Goal: Task Accomplishment & Management: Complete application form

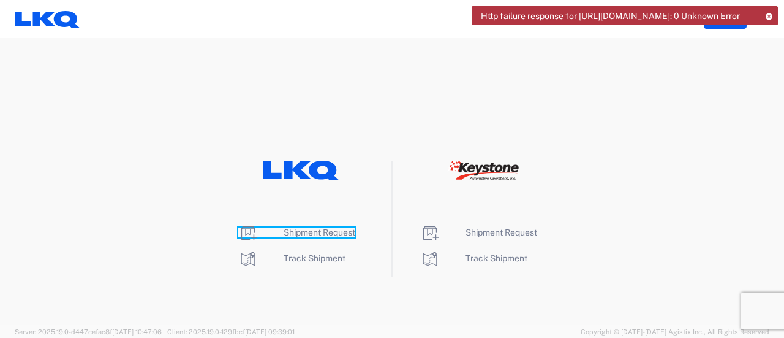
click at [311, 232] on span "Shipment Request" at bounding box center [320, 232] width 72 height 10
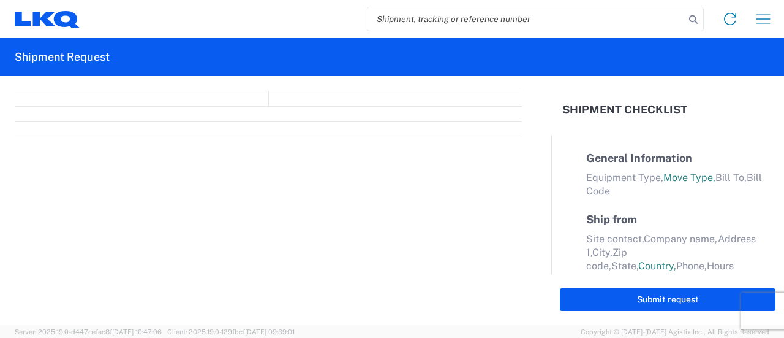
select select "FULL"
select select "LBS"
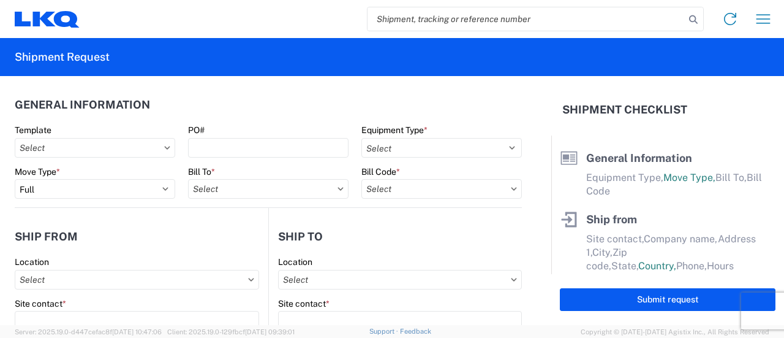
click at [456, 18] on input "search" at bounding box center [526, 18] width 317 height 23
paste input "56821577"
type input "56821577"
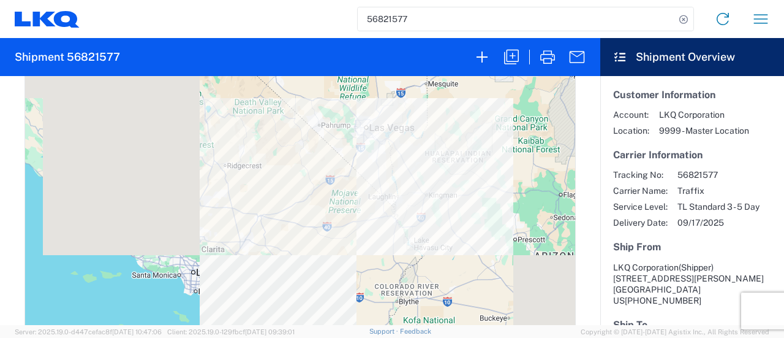
scroll to position [551, 0]
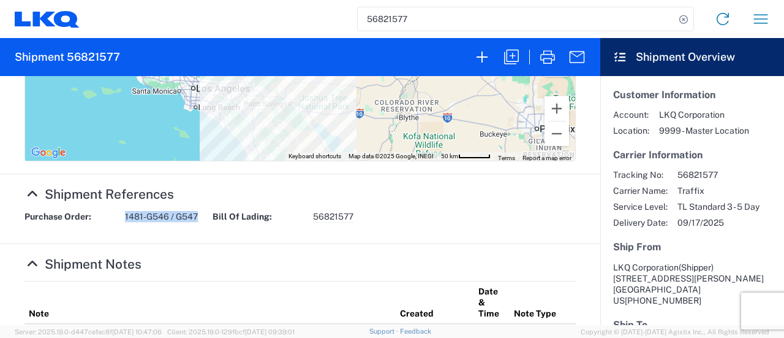
drag, startPoint x: 125, startPoint y: 218, endPoint x: 206, endPoint y: 227, distance: 81.4
click at [206, 227] on div "Purchase Order: 1481-G546 / G547 Bill Of Lading: 56821577" at bounding box center [300, 221] width 564 height 20
copy span "1481-G546 / G547"
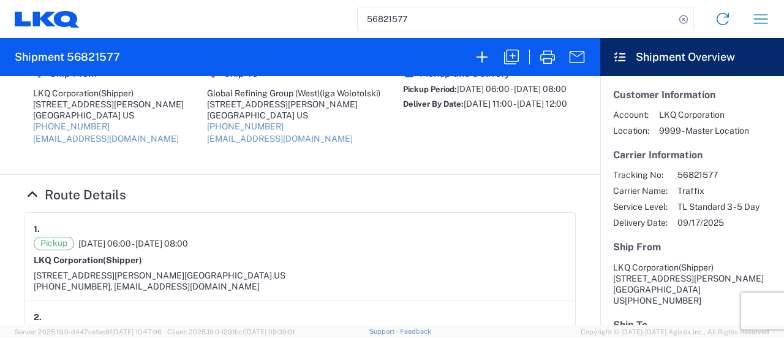
scroll to position [0, 0]
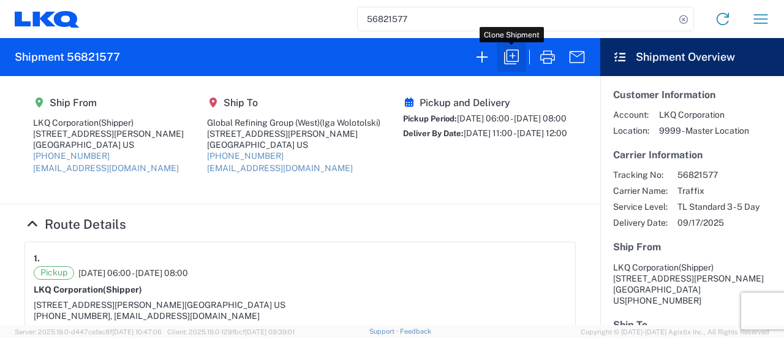
click at [513, 59] on icon "button" at bounding box center [512, 57] width 20 height 20
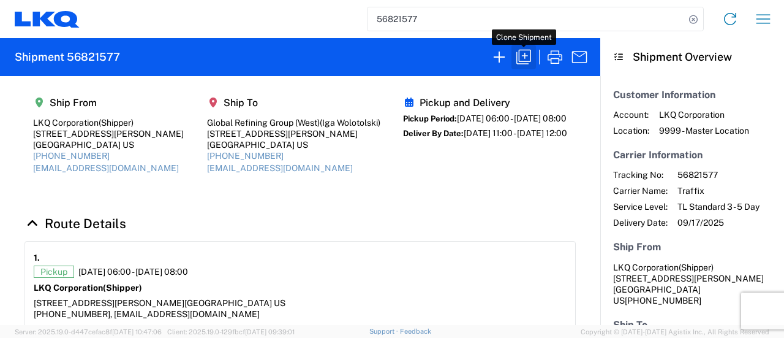
select select "FULL"
select select "US"
select select "LBS"
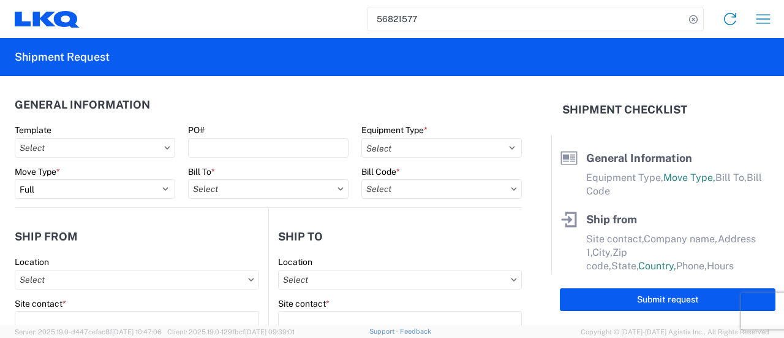
select select "STDV"
type input "Shipper"
type input "LKQ Corporation"
type input "405 S Wanamaker Ave"
type input "Ontario"
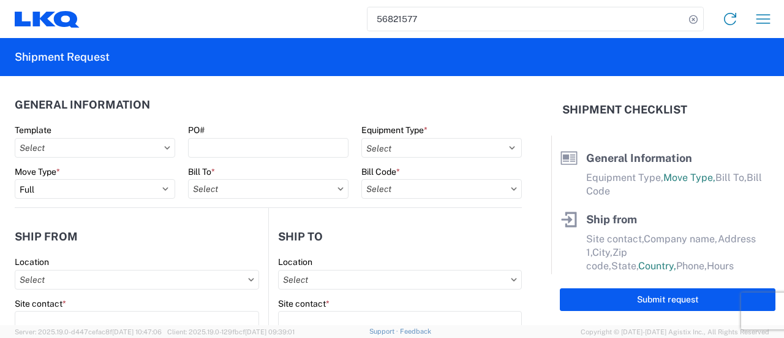
type input "91761"
type input "kemetzger@lkqcorp.com"
type input "Iga Wolotolski"
type input "Global Refining Group (West)"
type input "3890 E. Craig Rd"
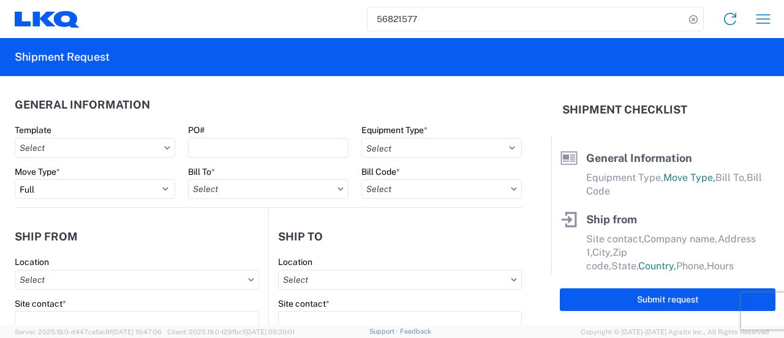
type input "North Las Vegas"
type input "89030"
type input "docs@grgwest.com"
type input "marc metzger"
type input "msmetzger@lkqcorp.com"
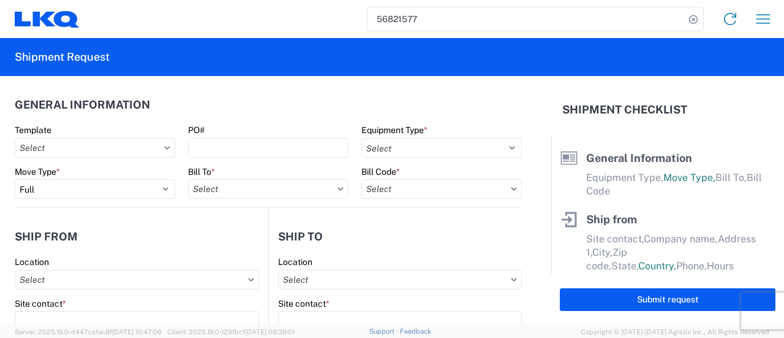
type input "908-208-2658"
type input "2025-09-17"
type textarea "THIS NEEDS TO PICK-UP EARLY MORNING TO DELIVER SAME DAY!!!!!!!!!!!!!!!!!!! MATE…"
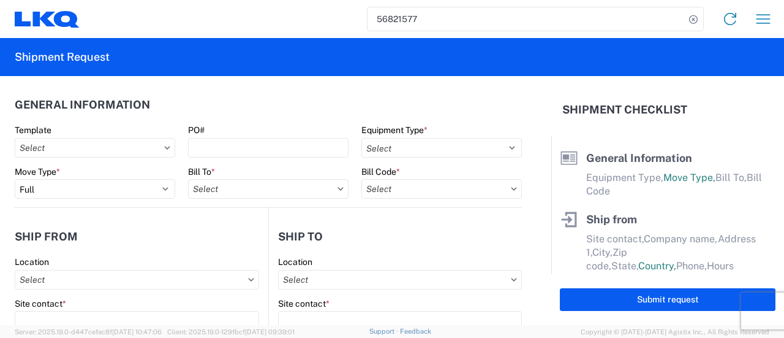
type input "40569"
type input "Exhaust Systems"
type input "38"
type input "1"
select select "US"
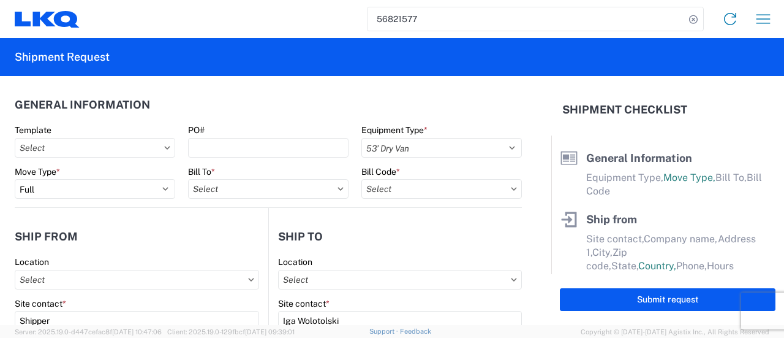
select select "US"
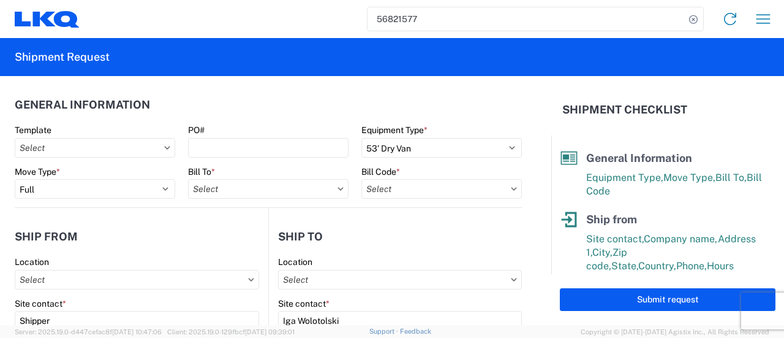
type input "1769 - California Core"
type input "1481 - Precious Metals - Master Mining"
type input "1481-6300-66000-0000 - 1481 Freight Out"
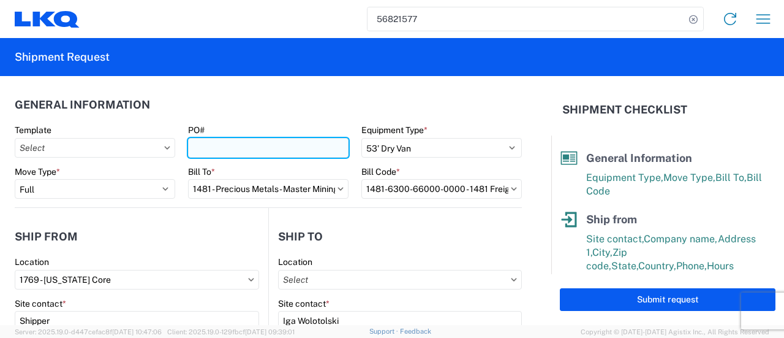
click at [197, 149] on input "PO#" at bounding box center [268, 148] width 161 height 20
paste input "1481-G546 / G547"
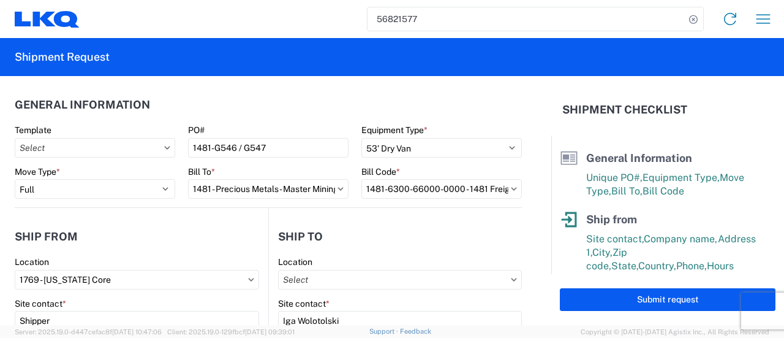
click at [216, 106] on header "General Information" at bounding box center [268, 105] width 507 height 28
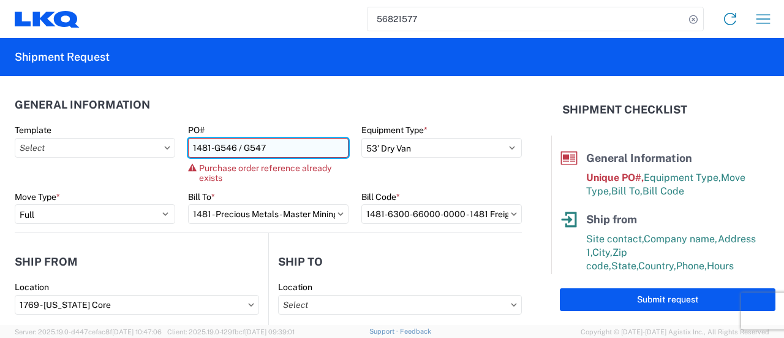
click at [232, 146] on input "1481-G546 / G547" at bounding box center [268, 148] width 161 height 20
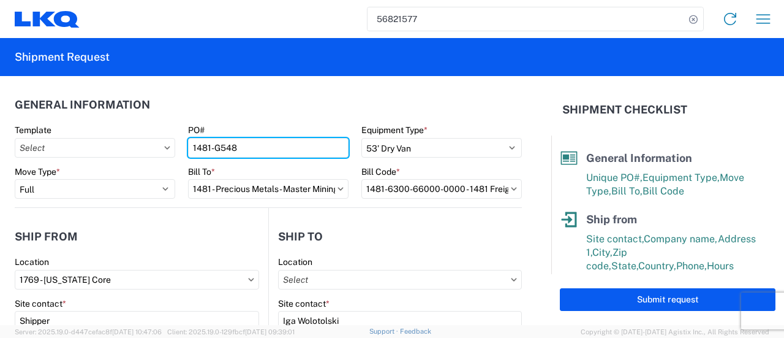
type input "1481-G548"
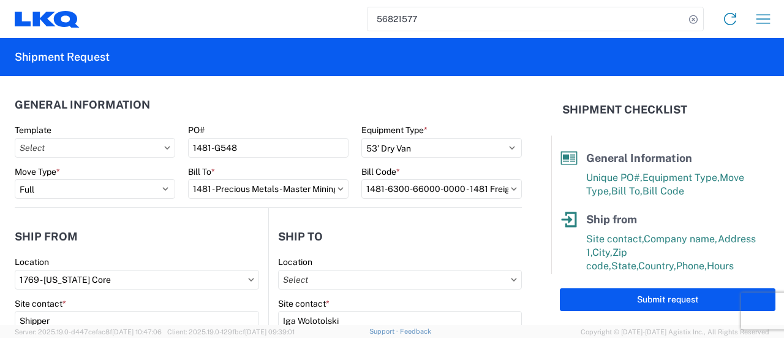
click at [266, 102] on header "General Information" at bounding box center [268, 105] width 507 height 28
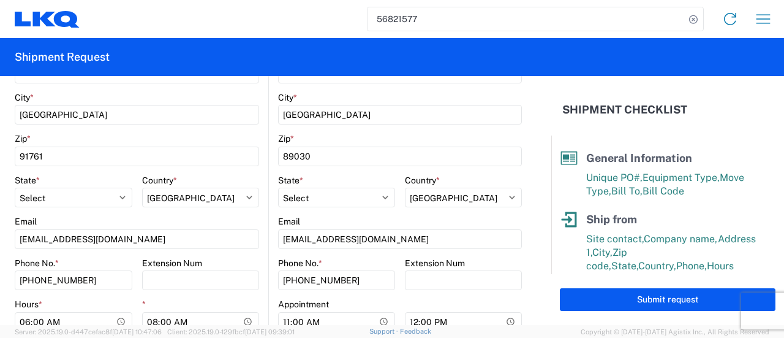
scroll to position [429, 0]
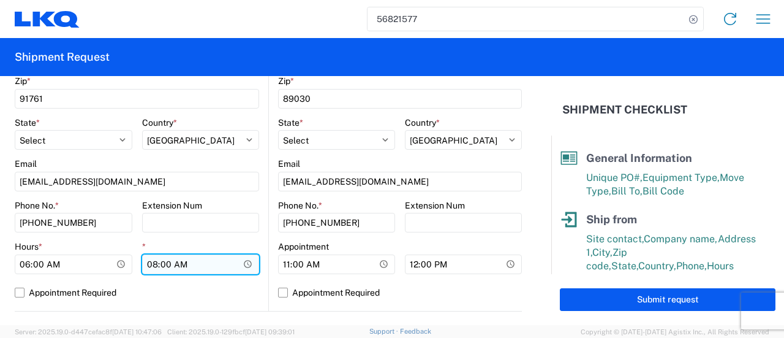
click at [156, 265] on input "08:00:00" at bounding box center [201, 264] width 118 height 20
type input "07:00"
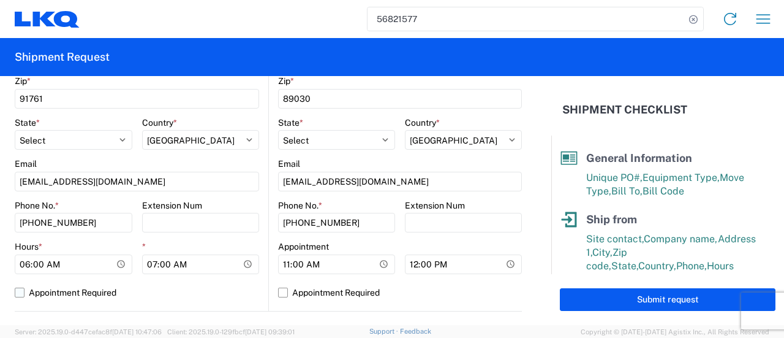
click at [171, 295] on label "Appointment Required" at bounding box center [137, 292] width 244 height 20
click at [0, 0] on input "Appointment Required" at bounding box center [0, 0] width 0 height 0
select select "US"
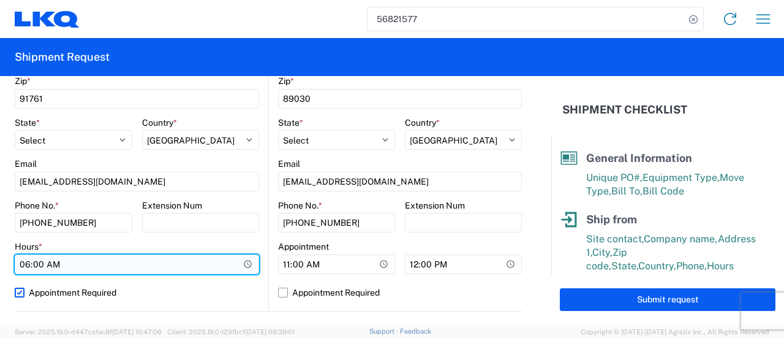
click at [244, 263] on input "06:00:00" at bounding box center [137, 264] width 244 height 20
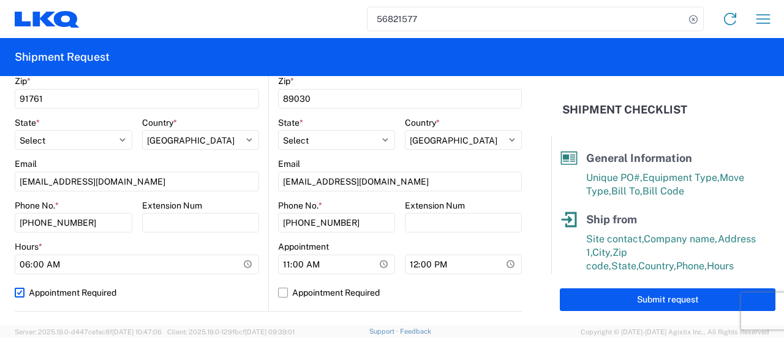
click at [21, 289] on label "Appointment Required" at bounding box center [137, 292] width 244 height 20
click at [0, 0] on input "Appointment Required" at bounding box center [0, 0] width 0 height 0
select select "US"
click at [177, 293] on label "Appointment Required" at bounding box center [137, 292] width 244 height 20
click at [0, 0] on input "Appointment Required" at bounding box center [0, 0] width 0 height 0
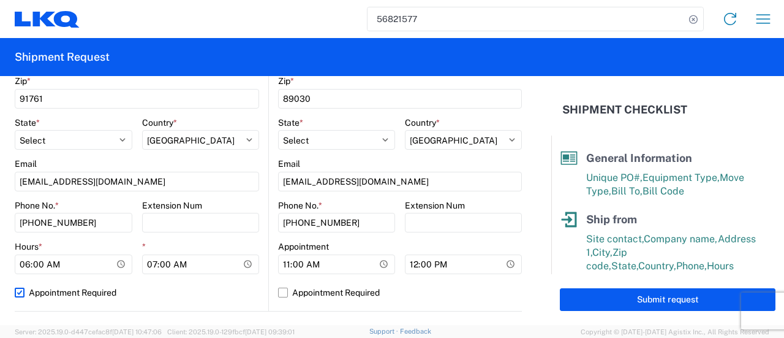
select select "US"
click at [18, 292] on label "Appointment Required" at bounding box center [137, 292] width 244 height 20
click at [0, 0] on input "Appointment Required" at bounding box center [0, 0] width 0 height 0
select select "US"
click at [440, 294] on label "Appointment Required" at bounding box center [400, 292] width 244 height 20
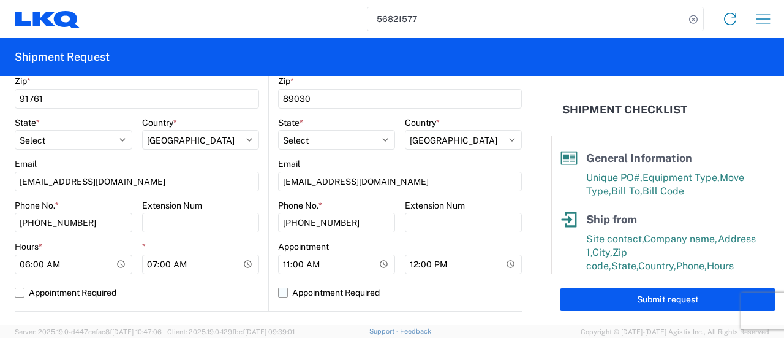
click at [0, 0] on input "Appointment Required" at bounding box center [0, 0] width 0 height 0
select select "US"
click at [278, 291] on label "Appointment Required" at bounding box center [400, 292] width 244 height 20
click at [0, 0] on input "Appointment Required" at bounding box center [0, 0] width 0 height 0
select select "US"
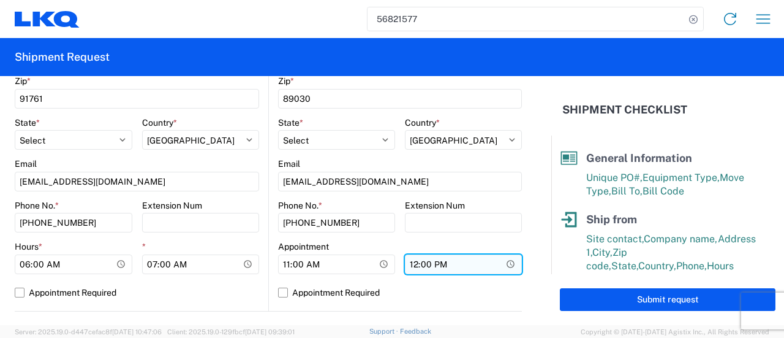
click at [409, 265] on input "12:00:00" at bounding box center [463, 264] width 117 height 20
type input "13:00"
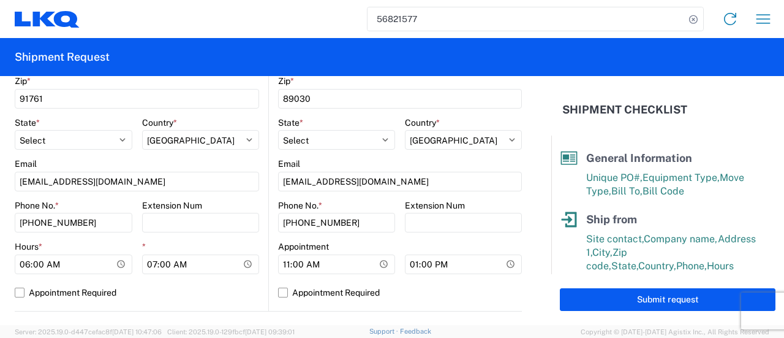
click at [488, 302] on div "Location Site contact * Iga Wolotolski Company * Global Refining Group (West) A…" at bounding box center [400, 68] width 244 height 483
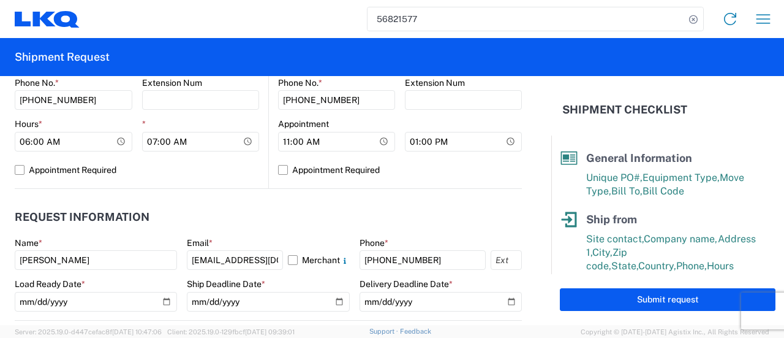
scroll to position [674, 0]
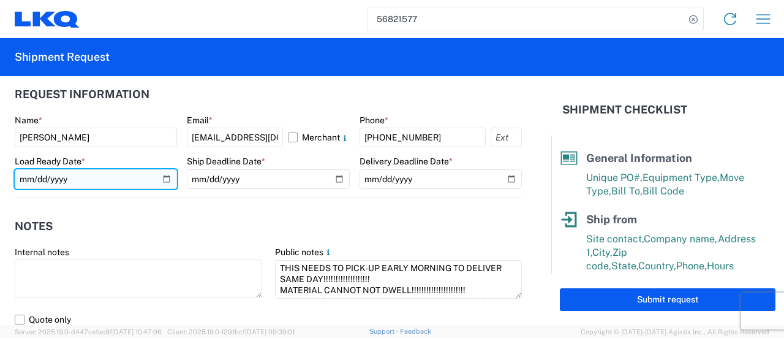
click at [163, 178] on input "2025-09-17" at bounding box center [96, 179] width 162 height 20
type input "2025-09-19"
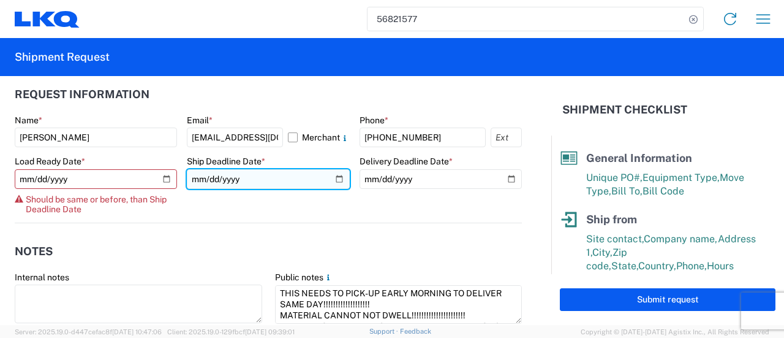
click at [332, 177] on input "2025-09-17" at bounding box center [268, 179] width 162 height 20
type input "2025-09-19"
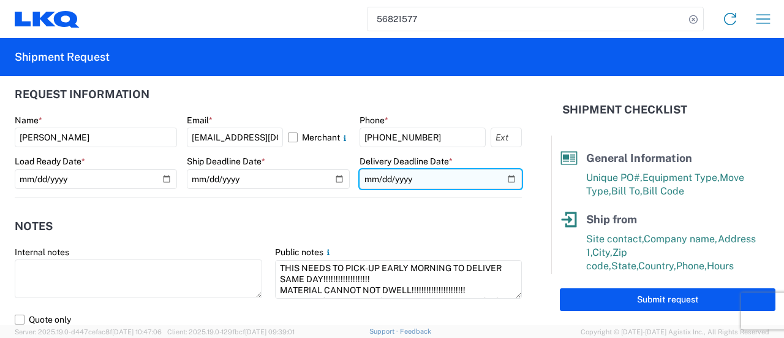
click at [502, 180] on input "2025-09-17" at bounding box center [441, 179] width 162 height 20
type input "2025-09-19"
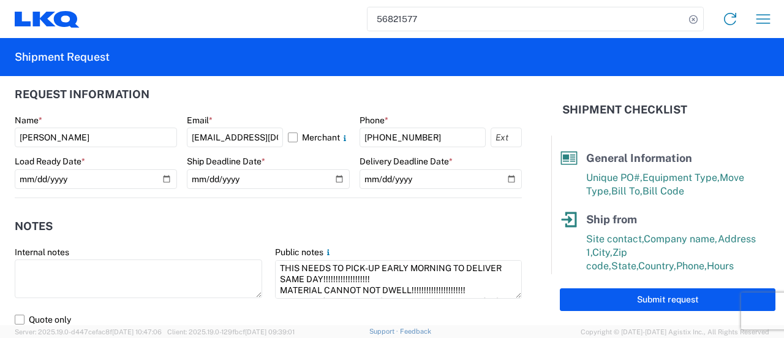
click at [273, 227] on header "Notes" at bounding box center [268, 227] width 507 height 28
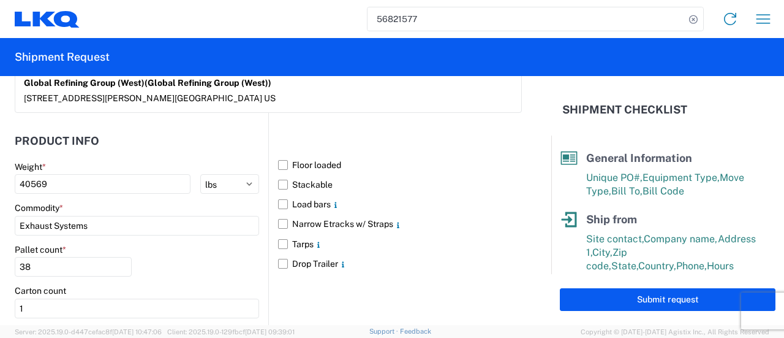
scroll to position [1103, 0]
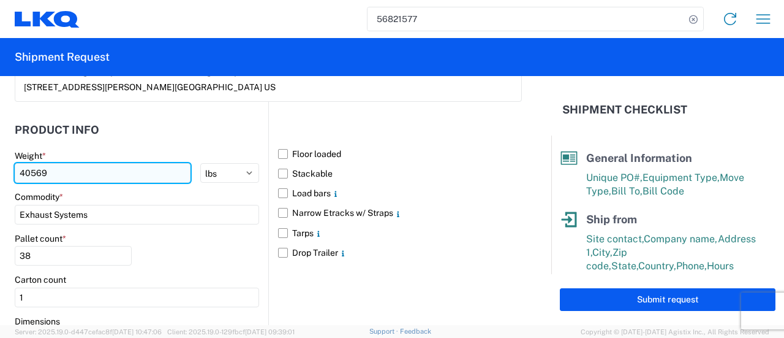
click at [51, 171] on input "40569" at bounding box center [103, 173] width 176 height 20
type input "40418"
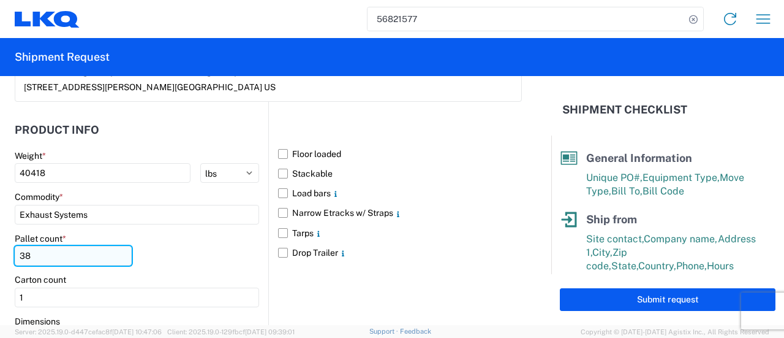
click at [29, 255] on input "38" at bounding box center [73, 256] width 117 height 20
type input "37"
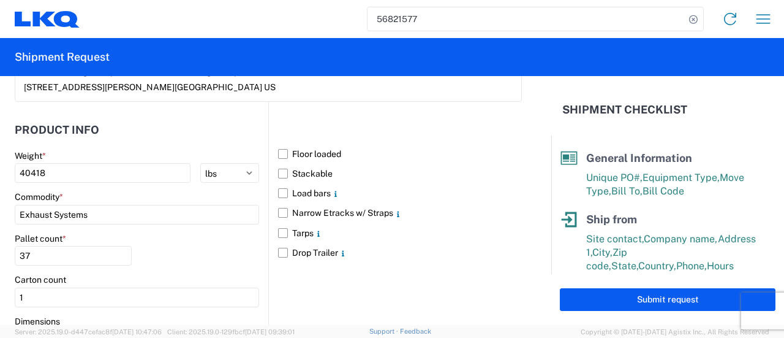
click at [503, 298] on div "Floor loaded Stackable Load bars Narrow Etracks w/ Straps Tarps Drop Trailer" at bounding box center [395, 261] width 254 height 318
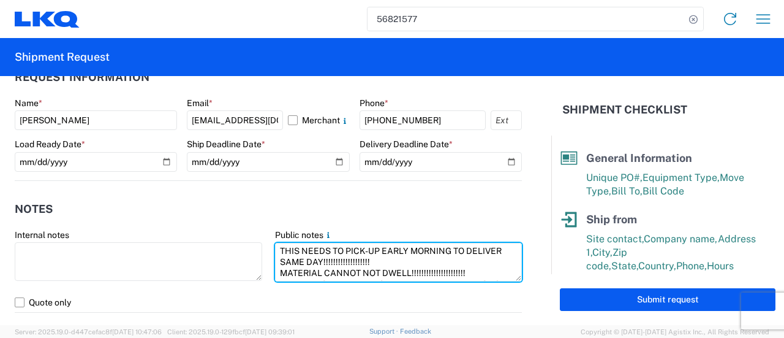
scroll to position [22, 0]
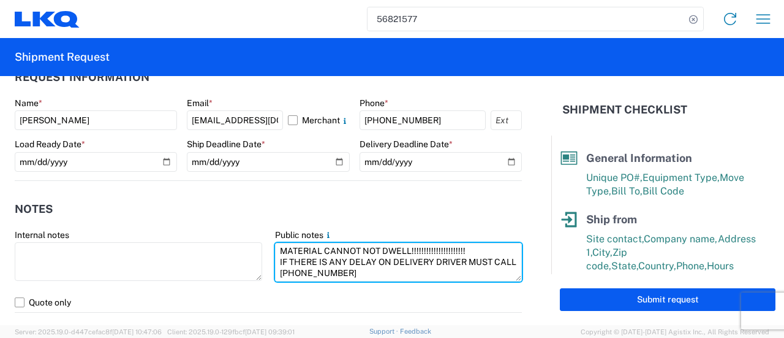
drag, startPoint x: 277, startPoint y: 247, endPoint x: 499, endPoint y: 284, distance: 224.7
click at [499, 284] on agx-form-control-wrapper-v2 "Public notes THIS NEEDS TO PICK-UP EARLY MORNING TO DELIVER SAME DAY!!!!!!!!!!!…" at bounding box center [398, 260] width 260 height 63
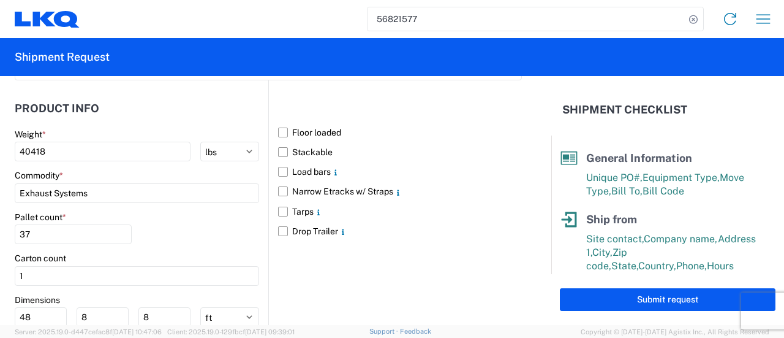
scroll to position [1217, 0]
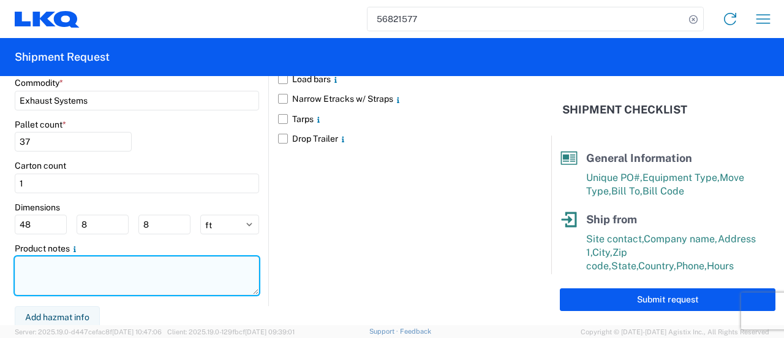
click at [31, 273] on textarea at bounding box center [137, 275] width 244 height 39
paste textarea "THIS NEEDS TO PICK-UP EARLY MORNING TO DELIVER SAME DAY!!!!!!!!!!!!!!!!!!! MATE…"
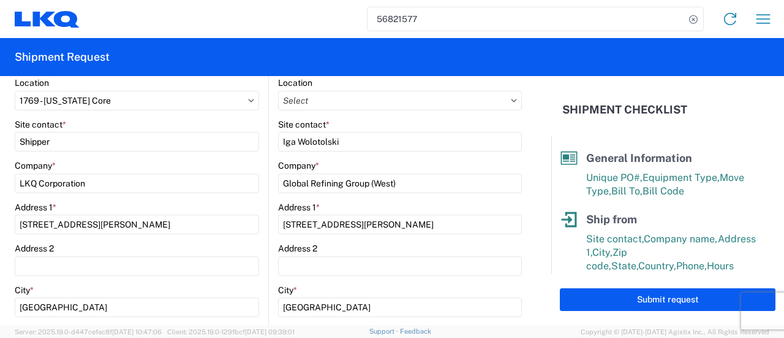
scroll to position [306, 0]
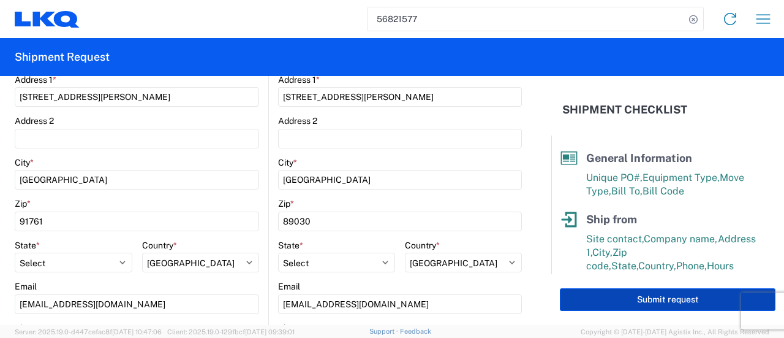
type textarea "THIS NEEDS TO PICK-UP EARLY MORNING TO DELIVER SAME DAY!!!!!!!!!!!!!!!!!!! MATE…"
click at [652, 304] on button "Submit request" at bounding box center [668, 299] width 216 height 23
